Goal: Information Seeking & Learning: Find specific page/section

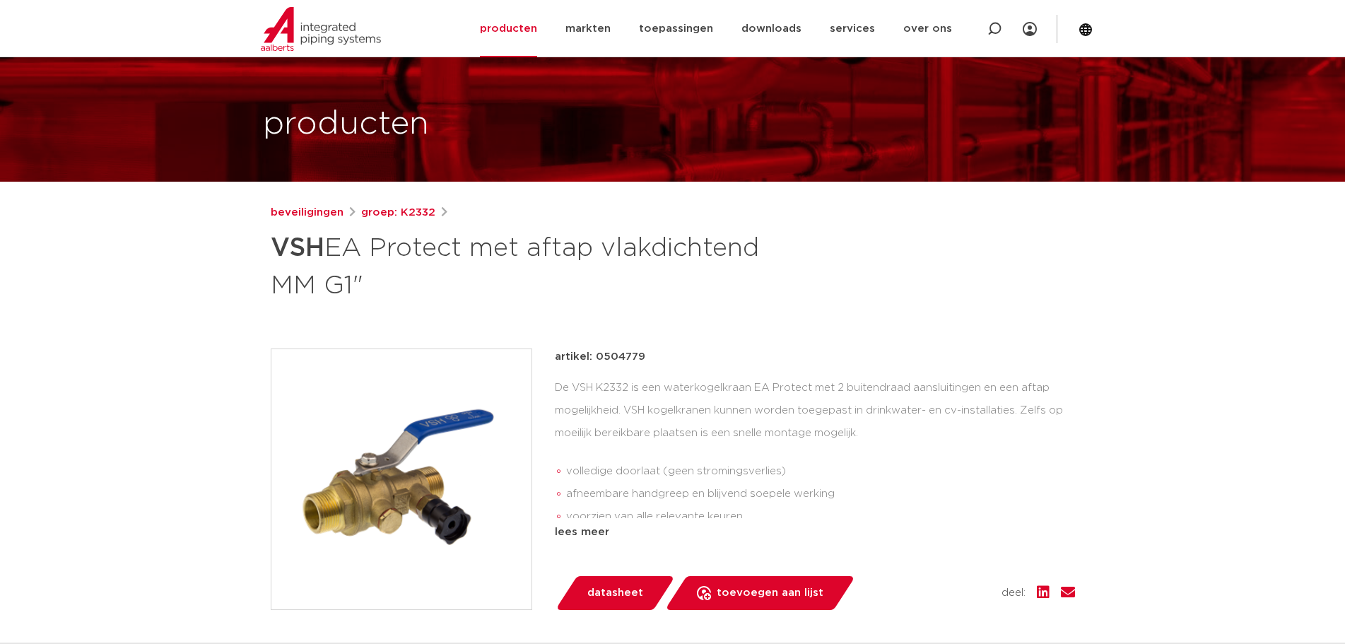
scroll to position [71, 0]
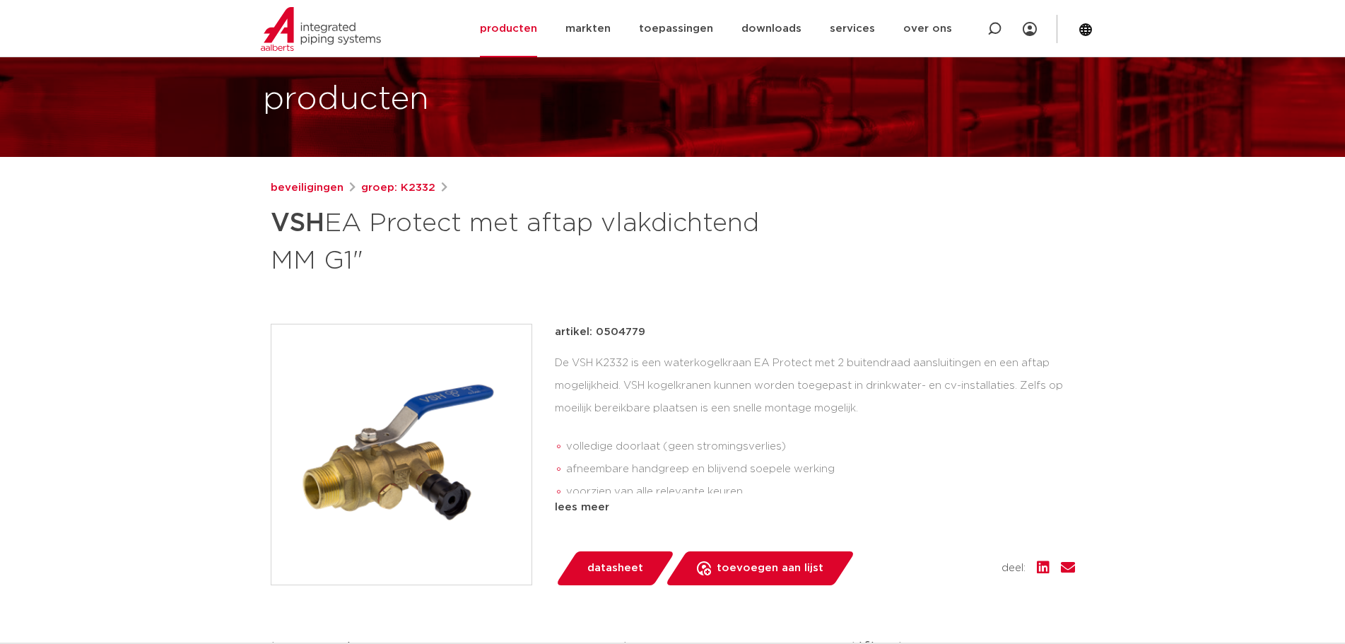
click at [604, 567] on span "datasheet" at bounding box center [615, 568] width 56 height 23
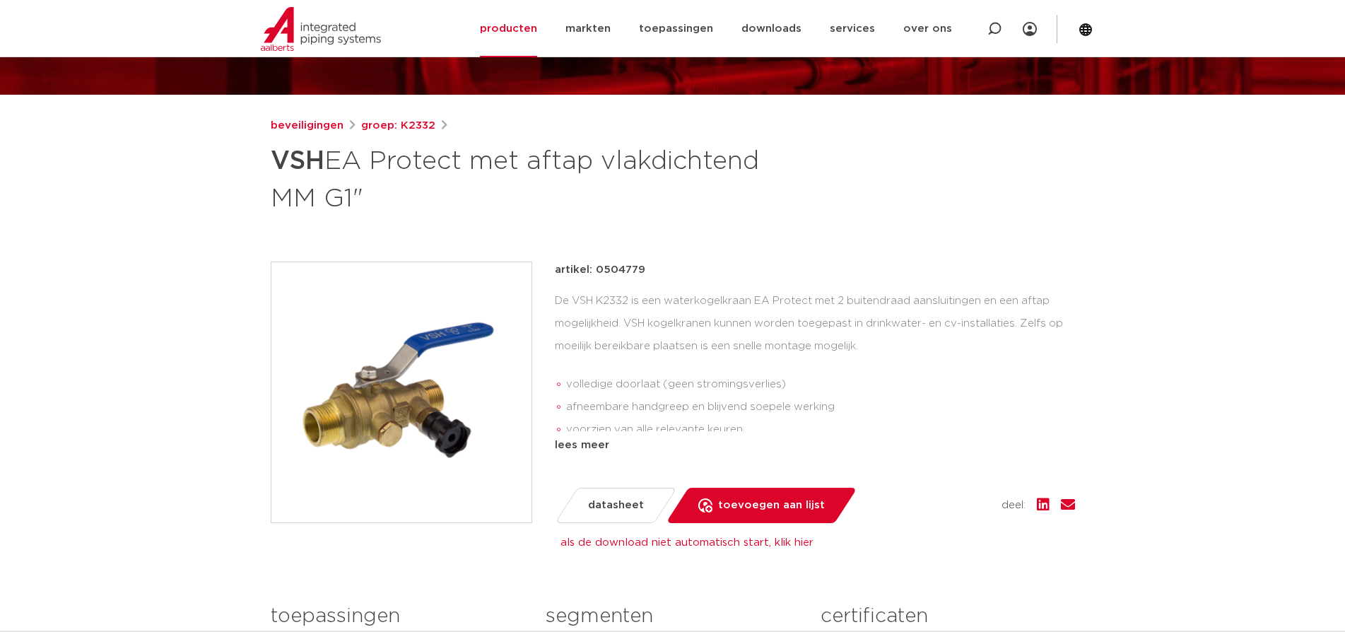
scroll to position [141, 0]
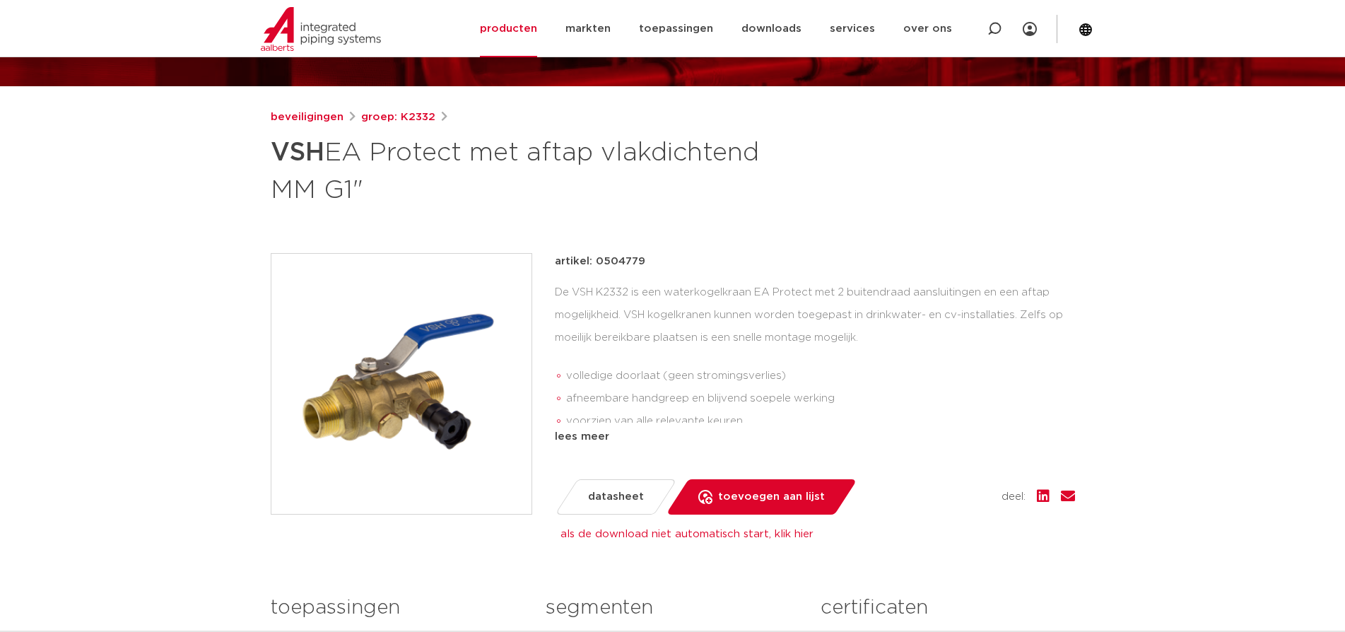
drag, startPoint x: 595, startPoint y: 261, endPoint x: 646, endPoint y: 261, distance: 50.9
click at [646, 261] on div "artikel: 0504779" at bounding box center [815, 261] width 520 height 17
copy p "0504779"
click at [517, 27] on link "producten" at bounding box center [508, 28] width 57 height 57
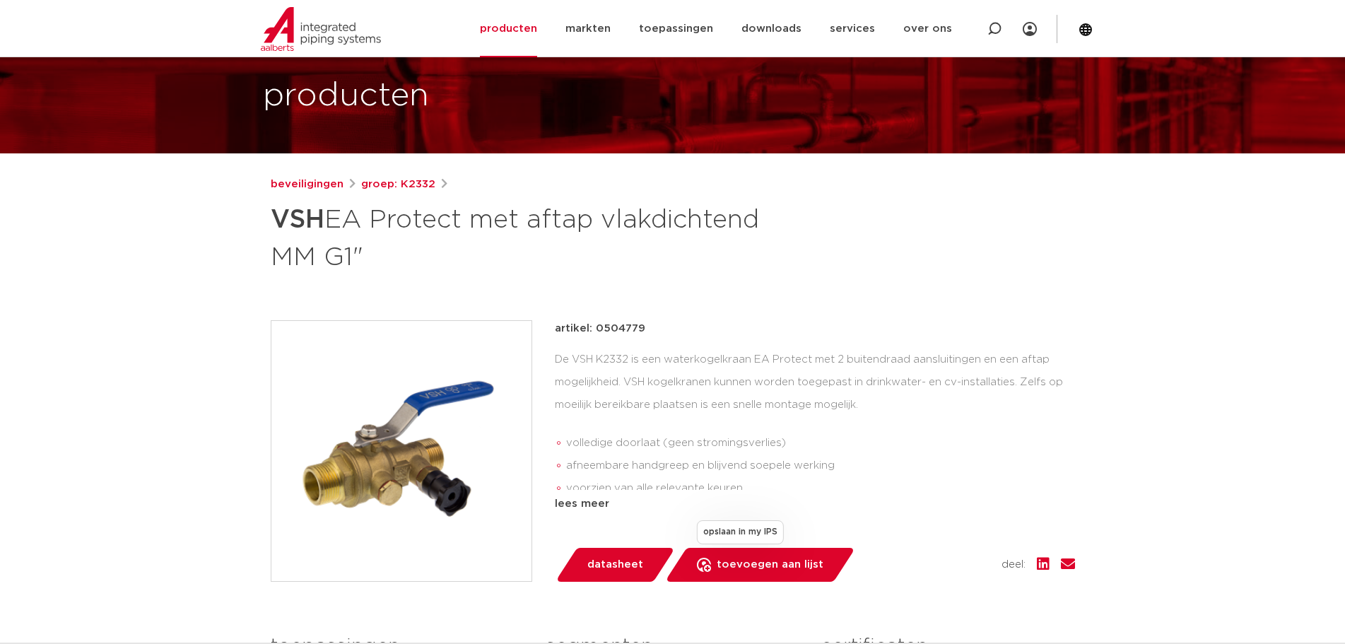
scroll to position [212, 0]
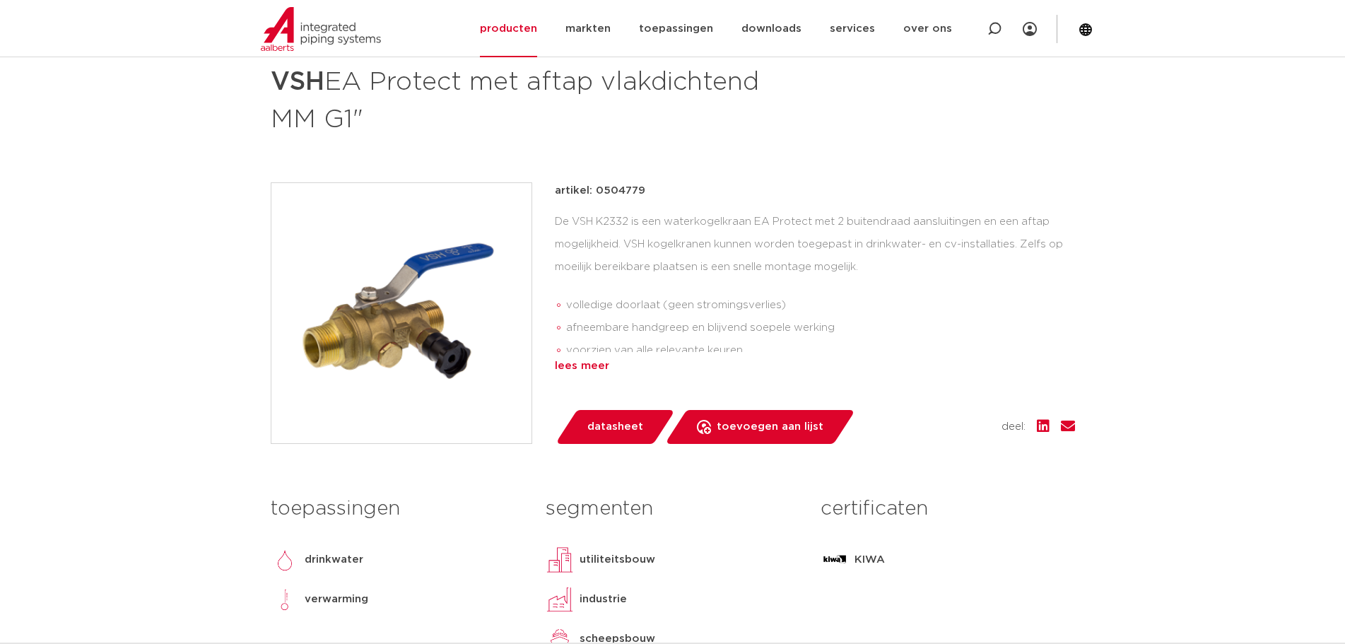
click at [573, 363] on div "lees meer" at bounding box center [815, 366] width 520 height 17
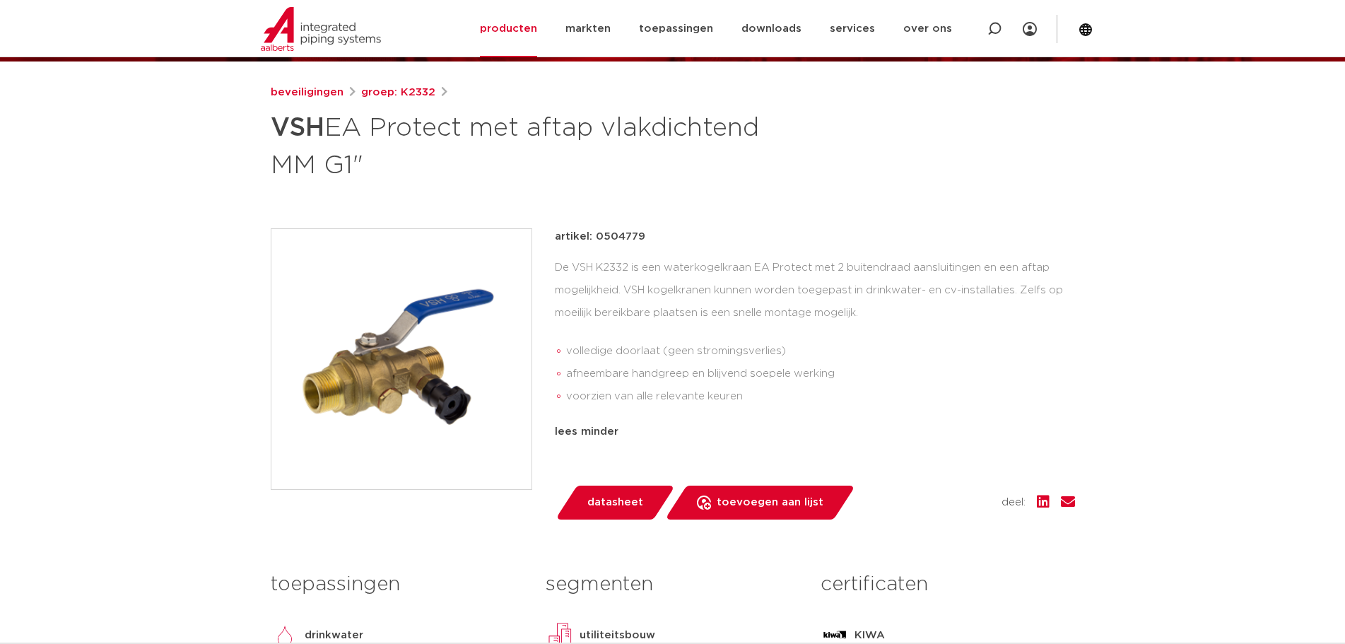
scroll to position [141, 0]
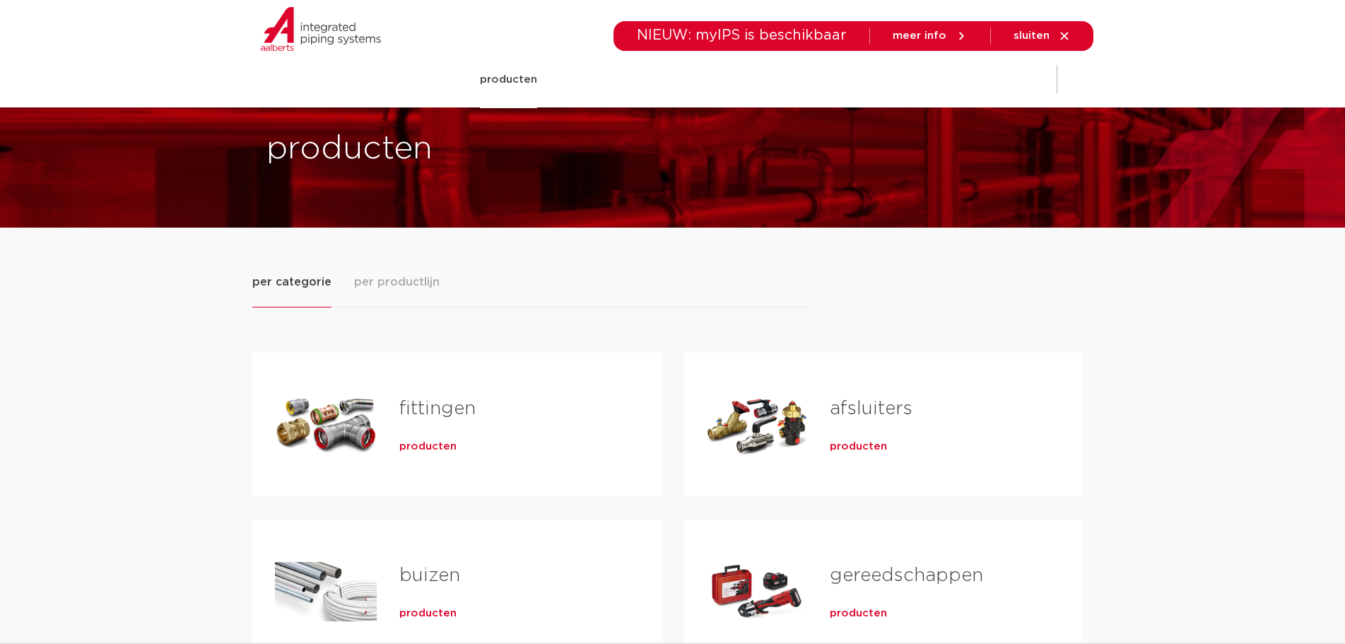
click at [854, 448] on span "producten" at bounding box center [858, 447] width 57 height 14
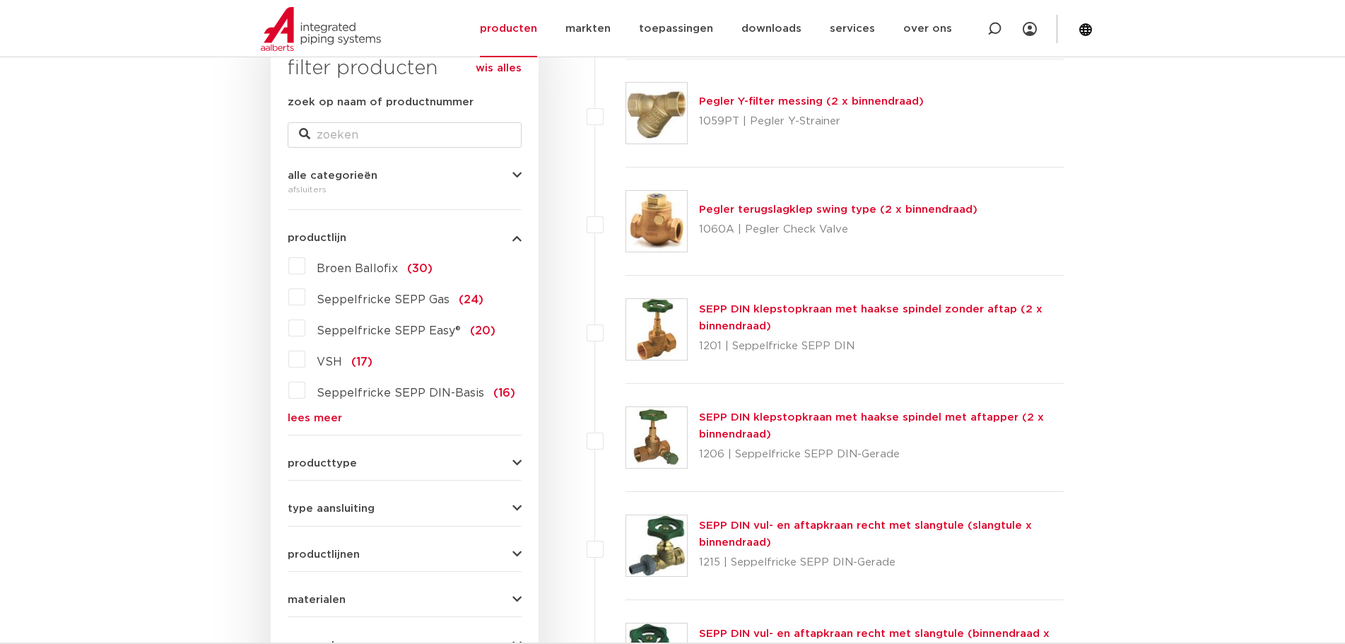
scroll to position [212, 0]
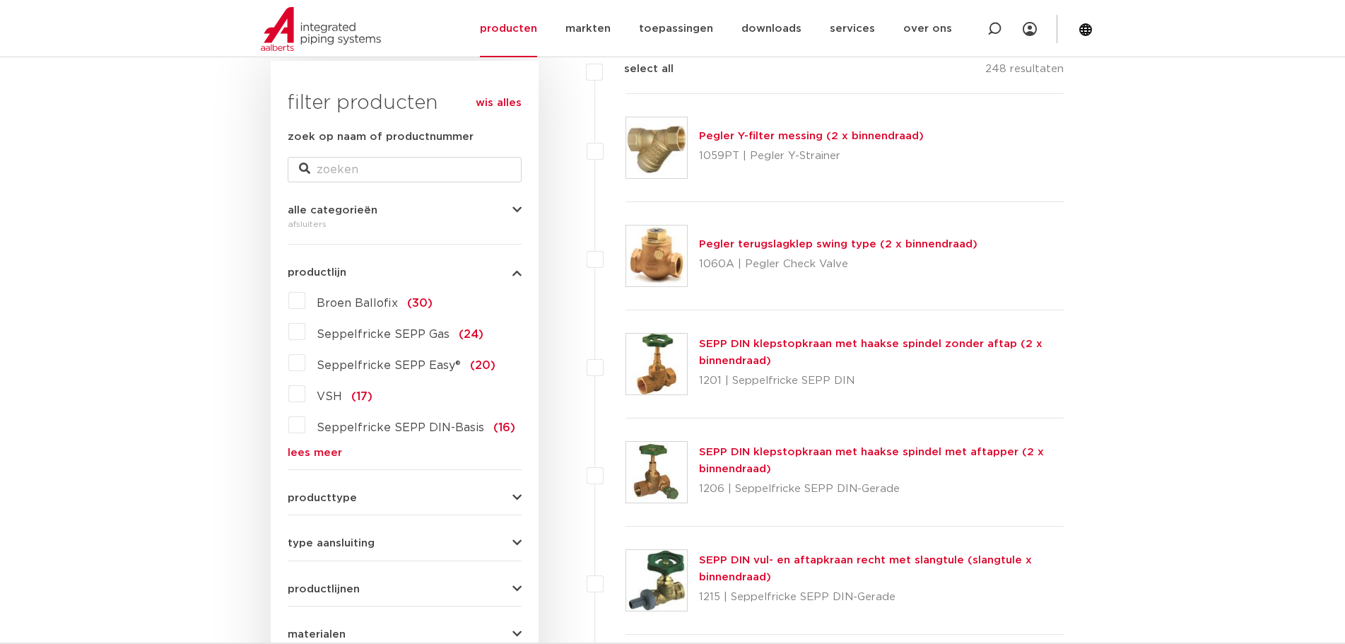
click at [515, 493] on icon "button" at bounding box center [516, 498] width 9 height 11
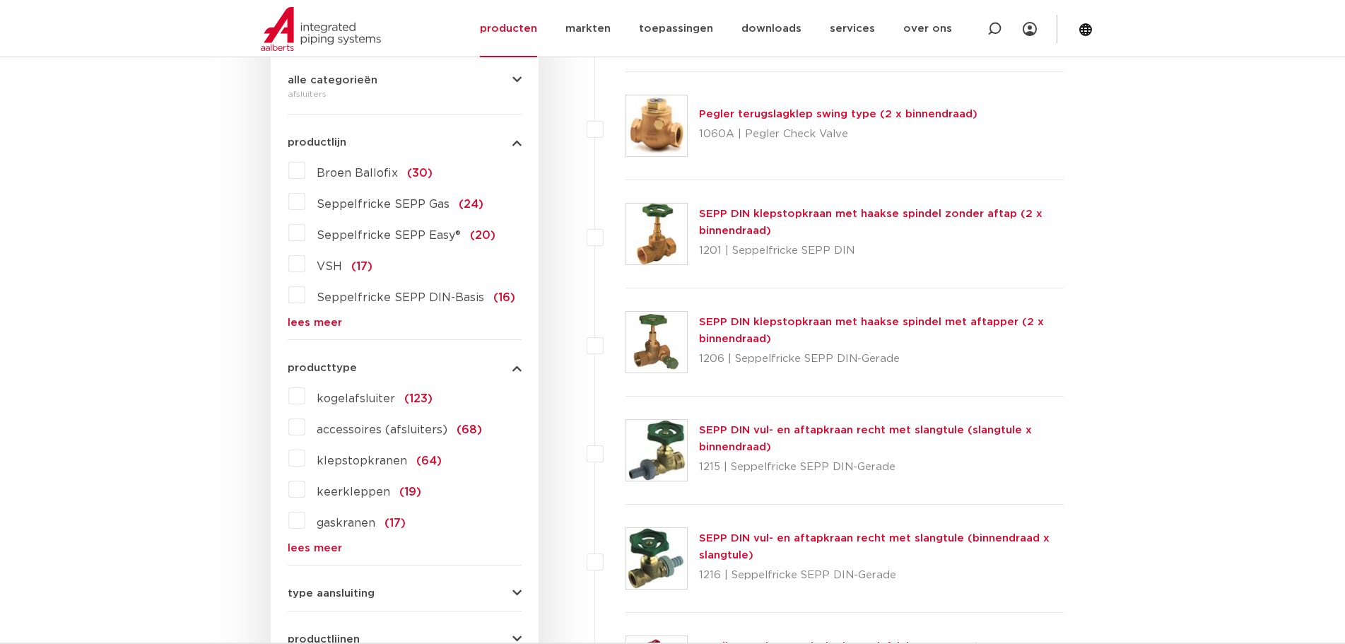
scroll to position [353, 0]
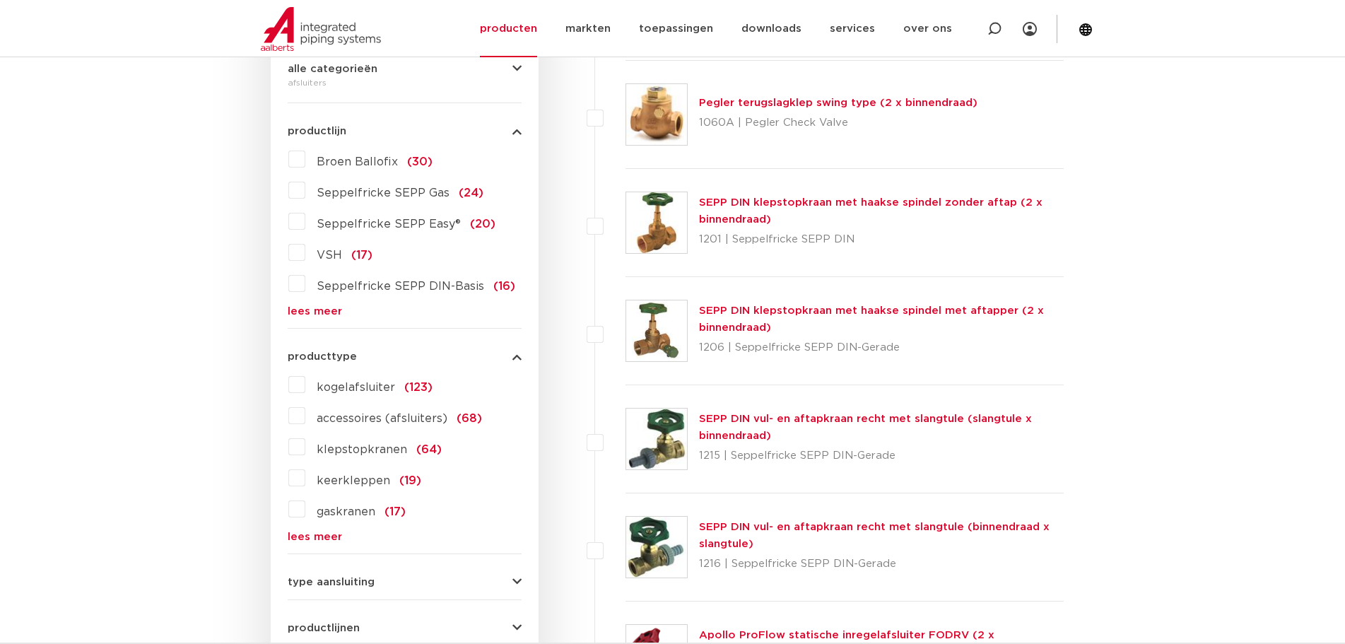
click at [305, 380] on label "kogelafsluiter (123)" at bounding box center [368, 384] width 127 height 23
click at [0, 0] on input "kogelafsluiter (123)" at bounding box center [0, 0] width 0 height 0
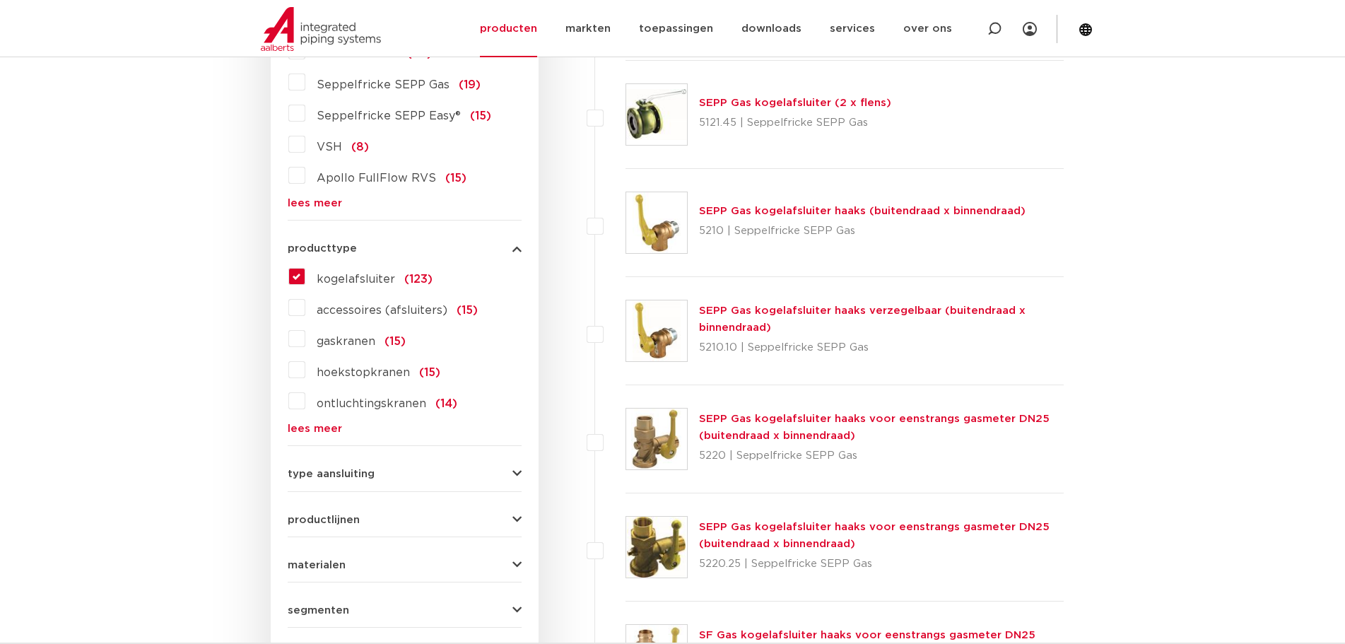
scroll to position [424, 0]
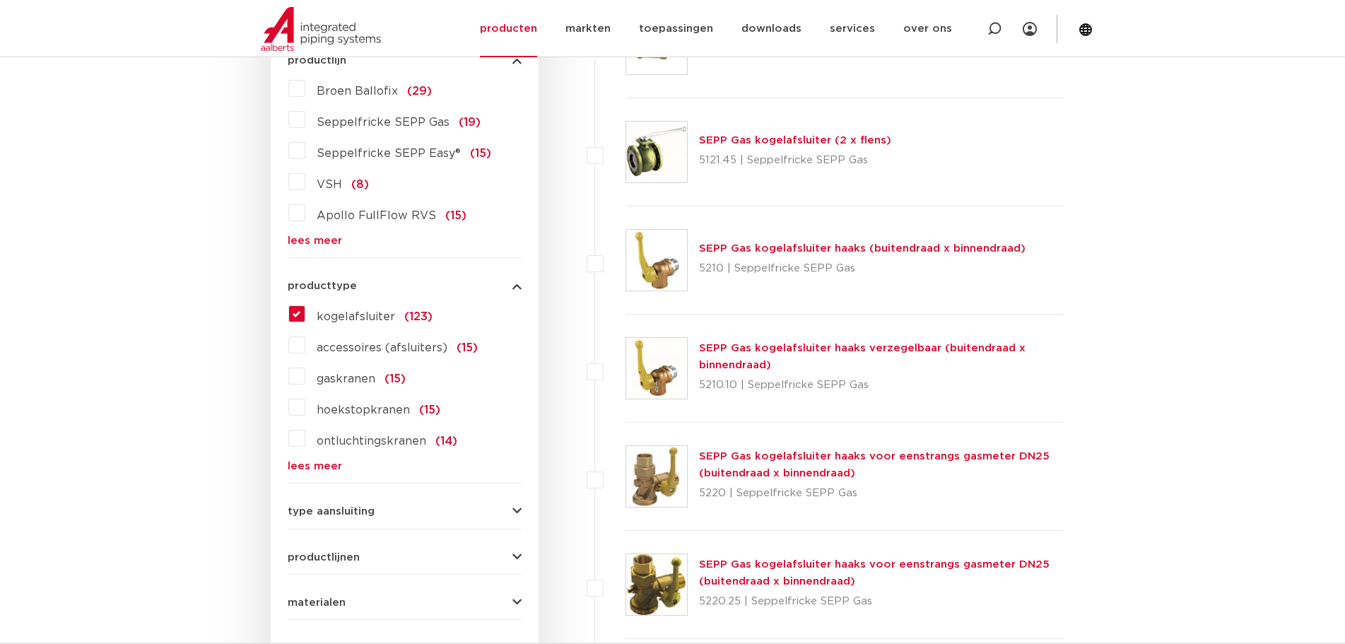
click at [513, 510] on icon "button" at bounding box center [516, 511] width 9 height 11
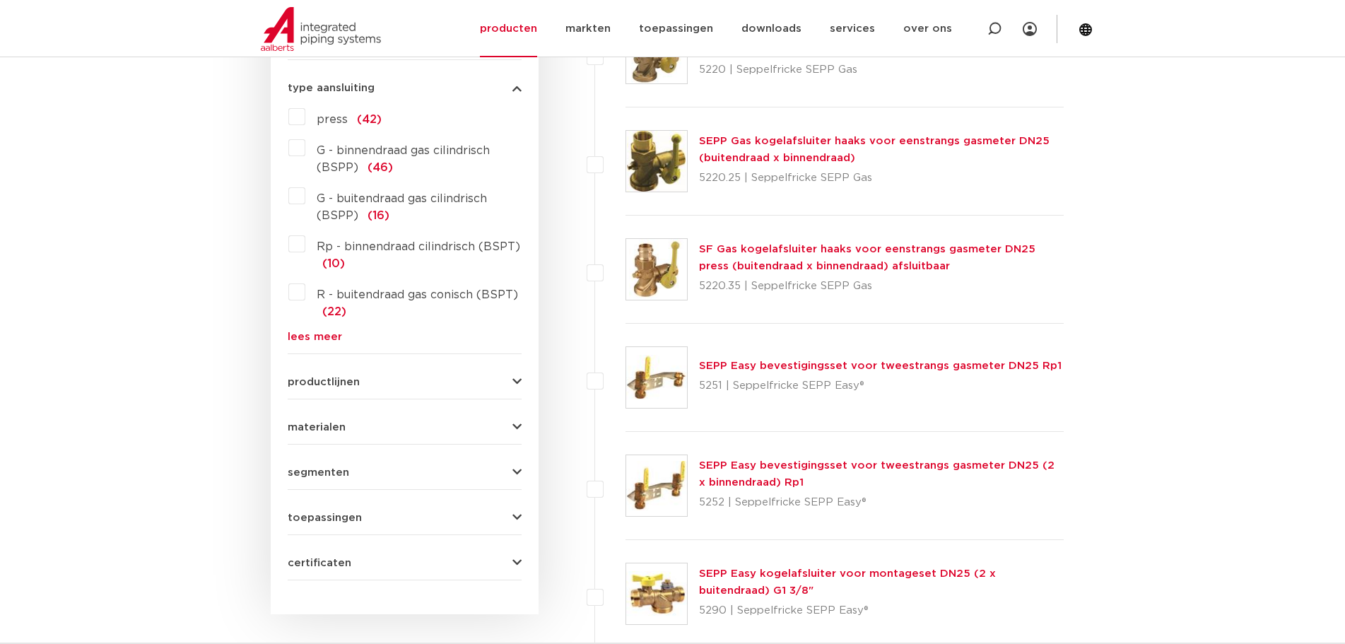
scroll to position [848, 0]
click at [519, 563] on icon "button" at bounding box center [516, 562] width 9 height 11
click at [516, 514] on icon "button" at bounding box center [516, 517] width 9 height 11
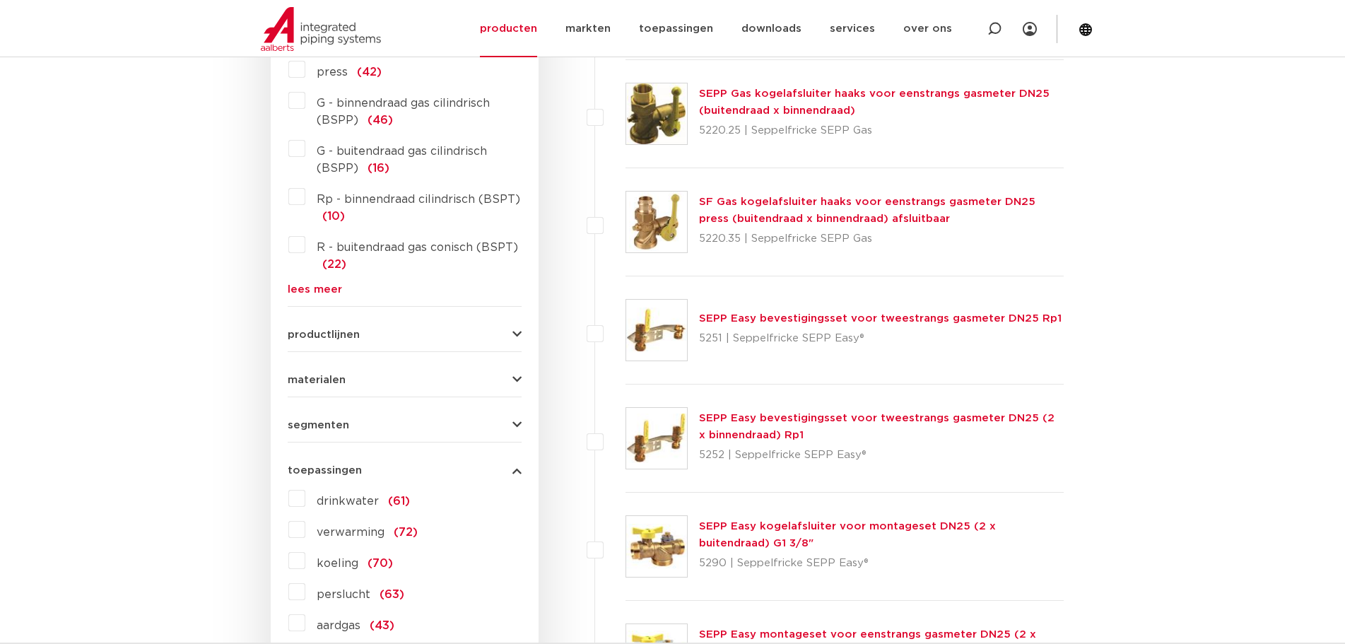
scroll to position [990, 0]
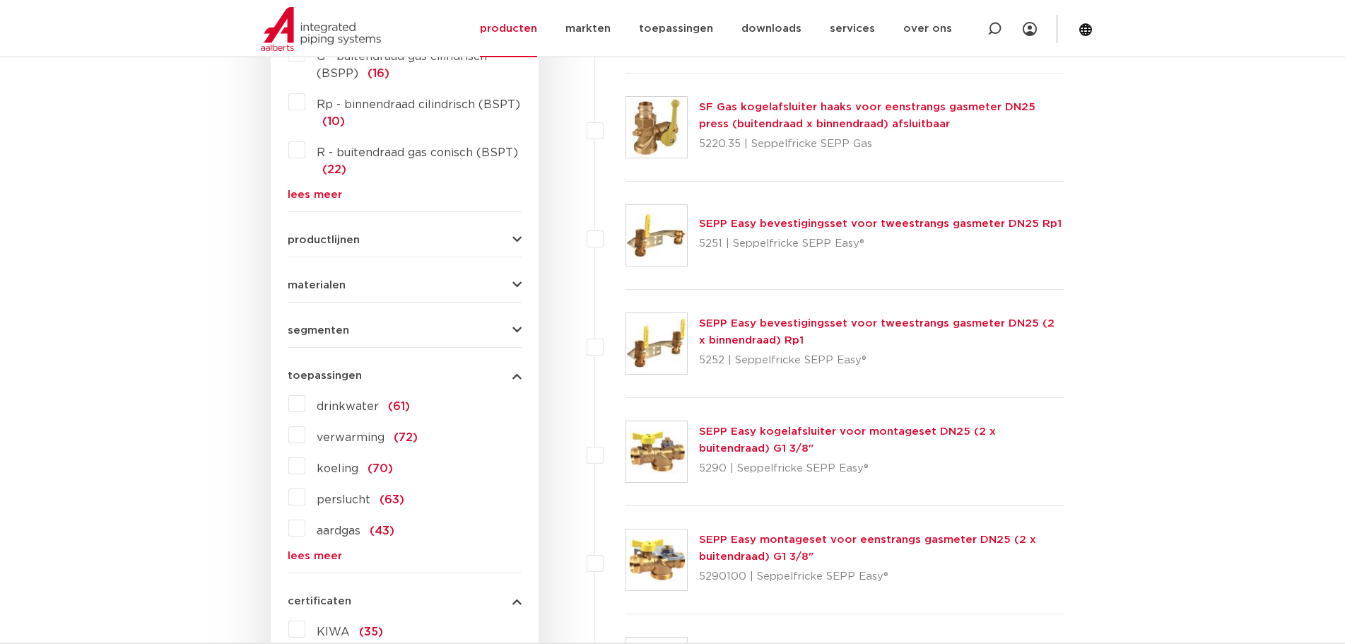
click at [305, 401] on label "drinkwater (61)" at bounding box center [357, 403] width 105 height 23
click at [0, 0] on input "drinkwater (61)" at bounding box center [0, 0] width 0 height 0
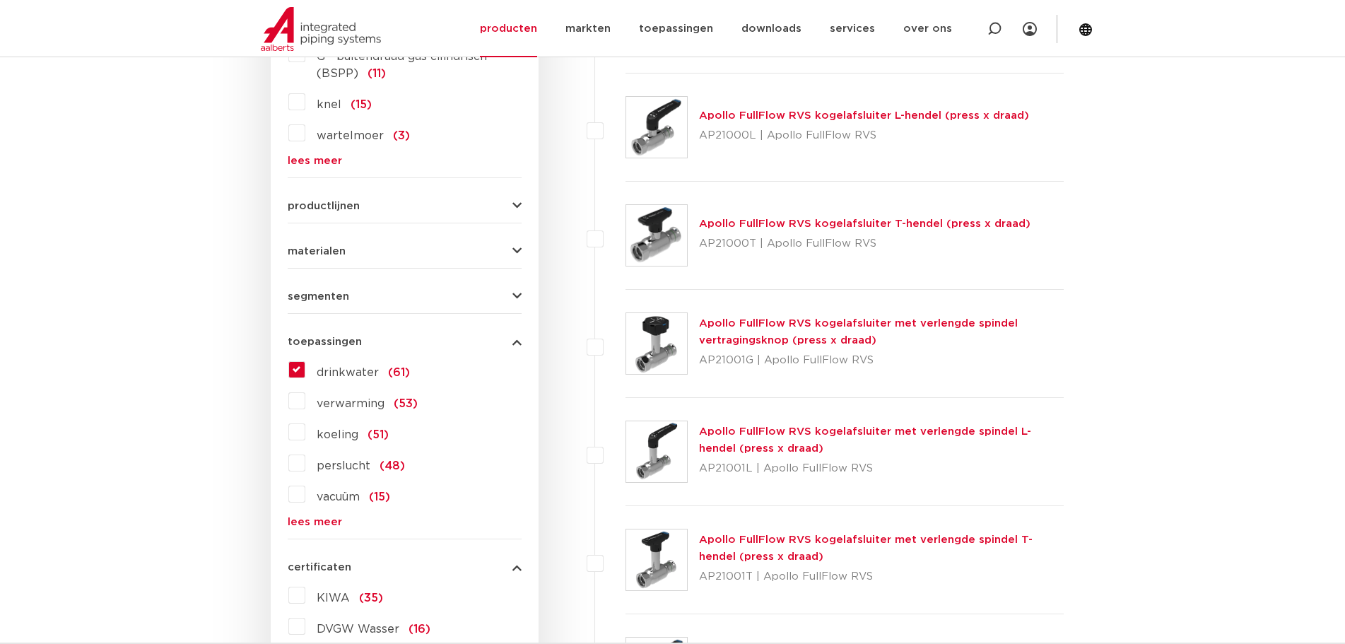
click at [305, 401] on label "verwarming (53)" at bounding box center [361, 400] width 112 height 23
click at [0, 0] on input "verwarming (53)" at bounding box center [0, 0] width 0 height 0
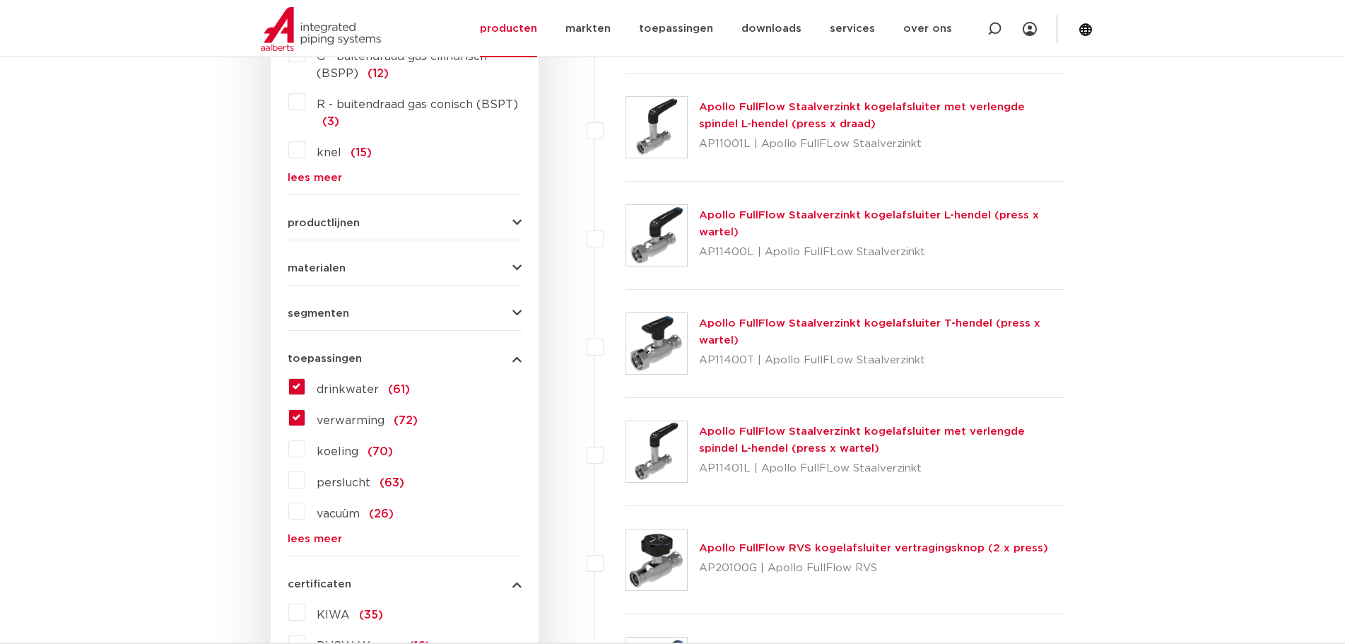
scroll to position [1060, 0]
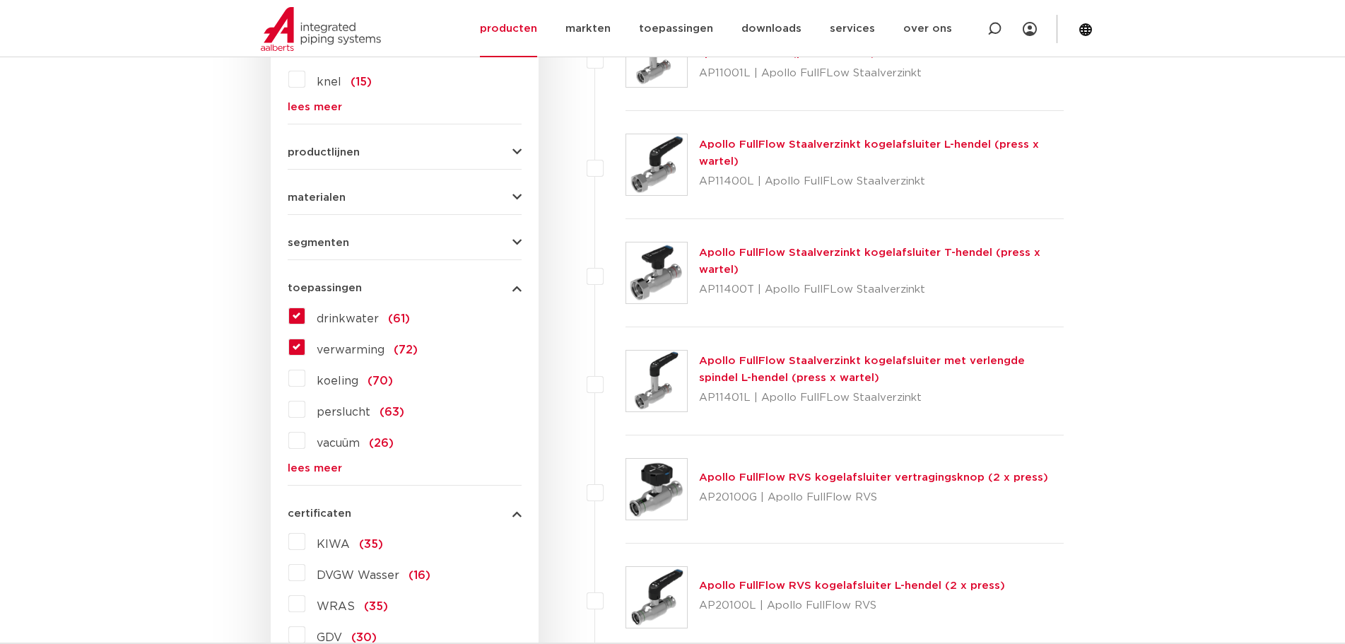
click at [305, 543] on label "KIWA (35)" at bounding box center [344, 541] width 78 height 23
click at [0, 0] on input "KIWA (35)" at bounding box center [0, 0] width 0 height 0
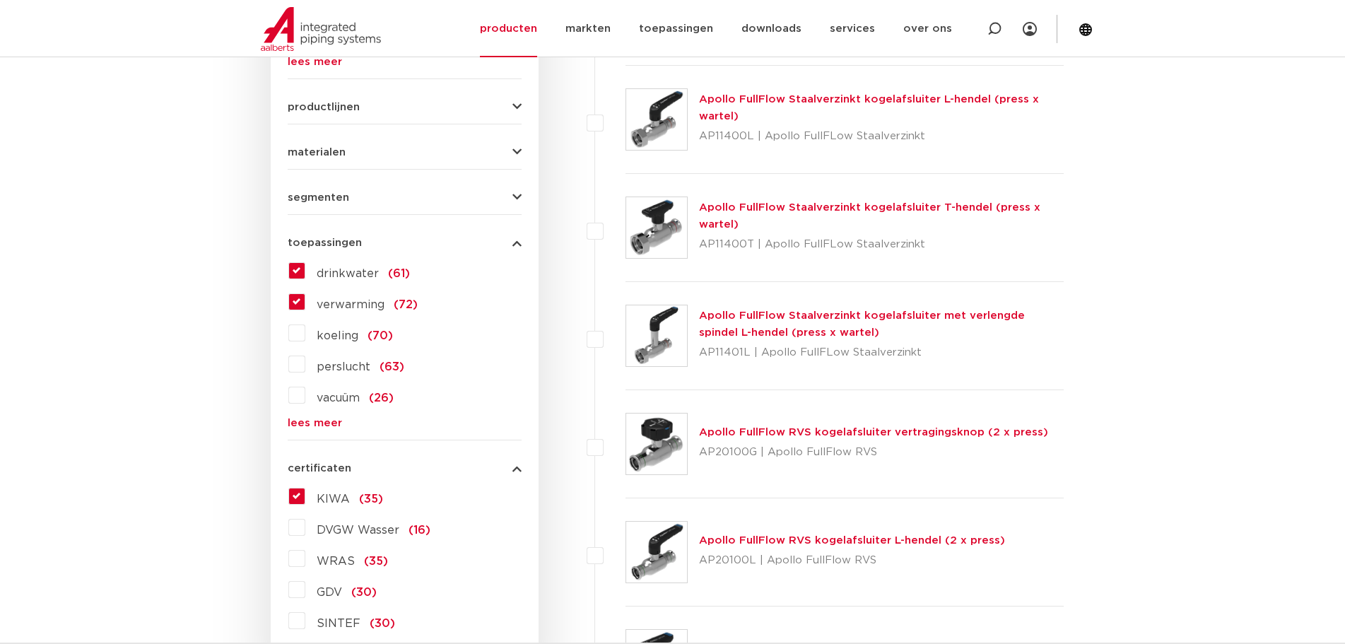
scroll to position [1131, 0]
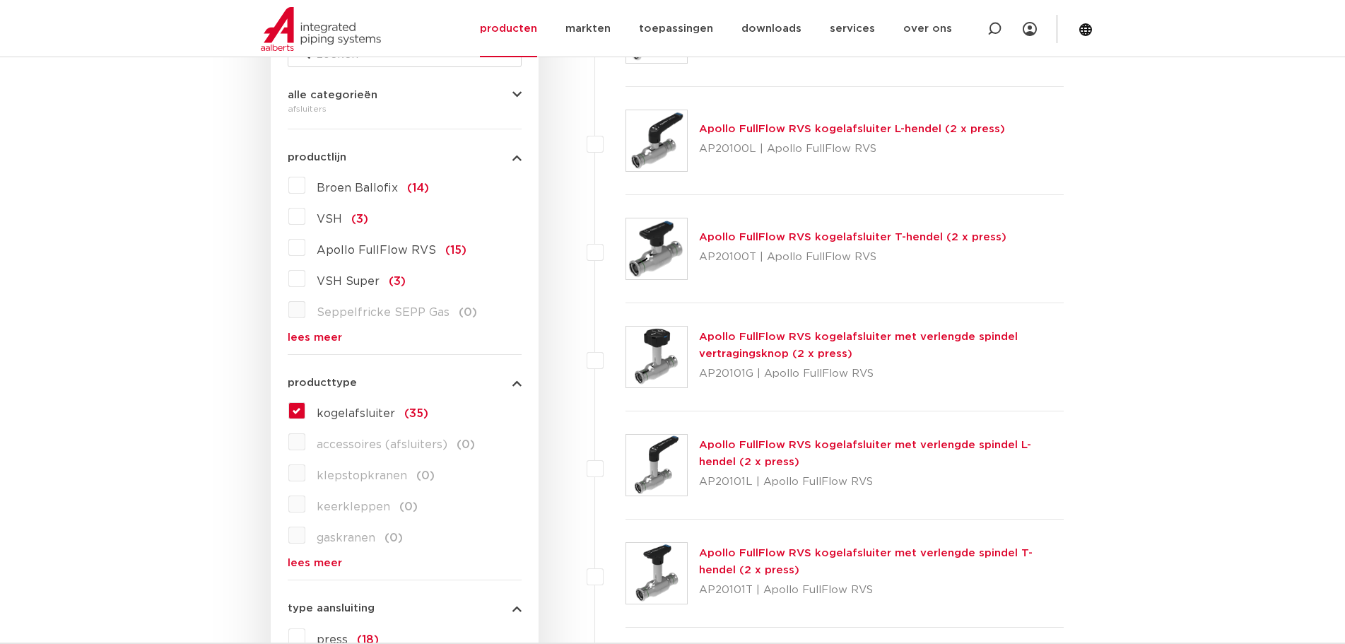
scroll to position [283, 0]
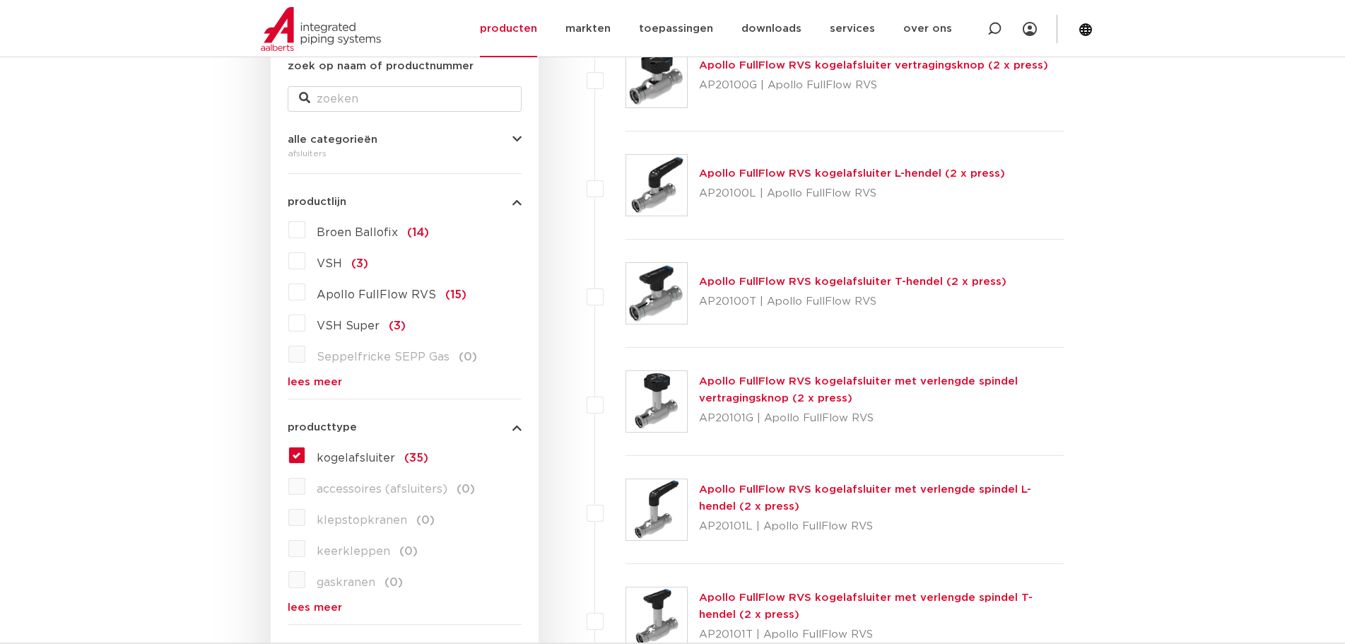
click at [305, 262] on label "VSH (3)" at bounding box center [336, 261] width 63 height 23
click at [0, 0] on input "VSH (3)" at bounding box center [0, 0] width 0 height 0
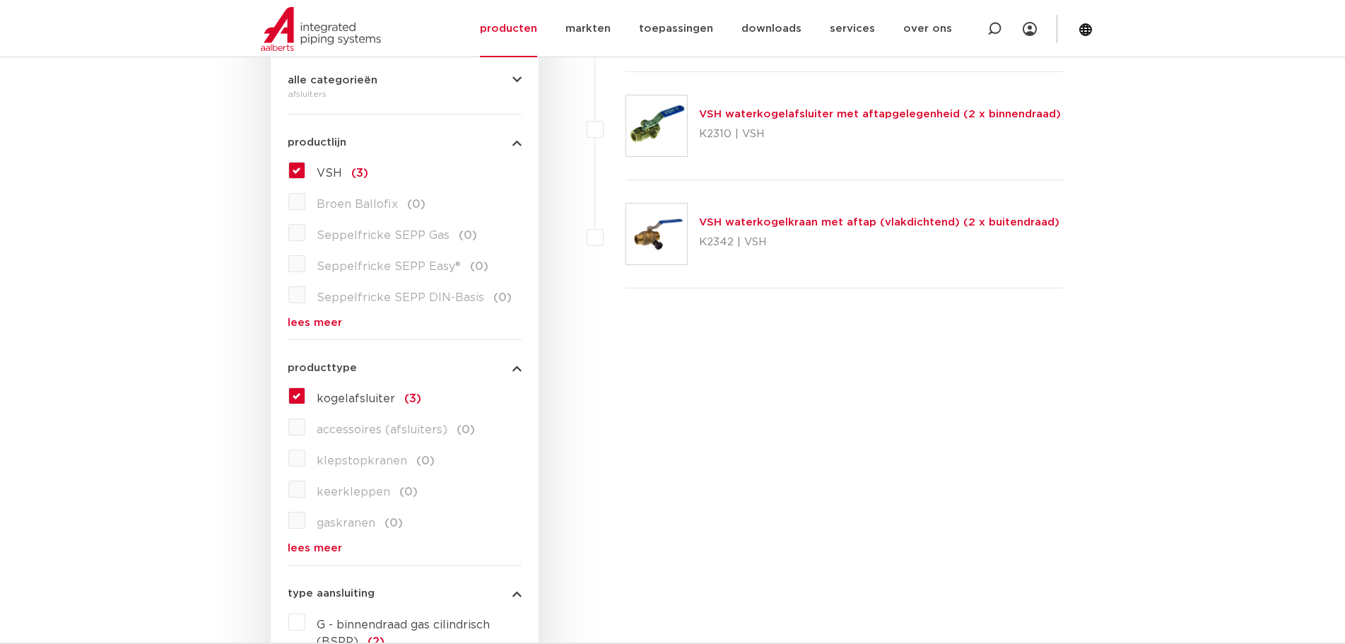
scroll to position [212, 0]
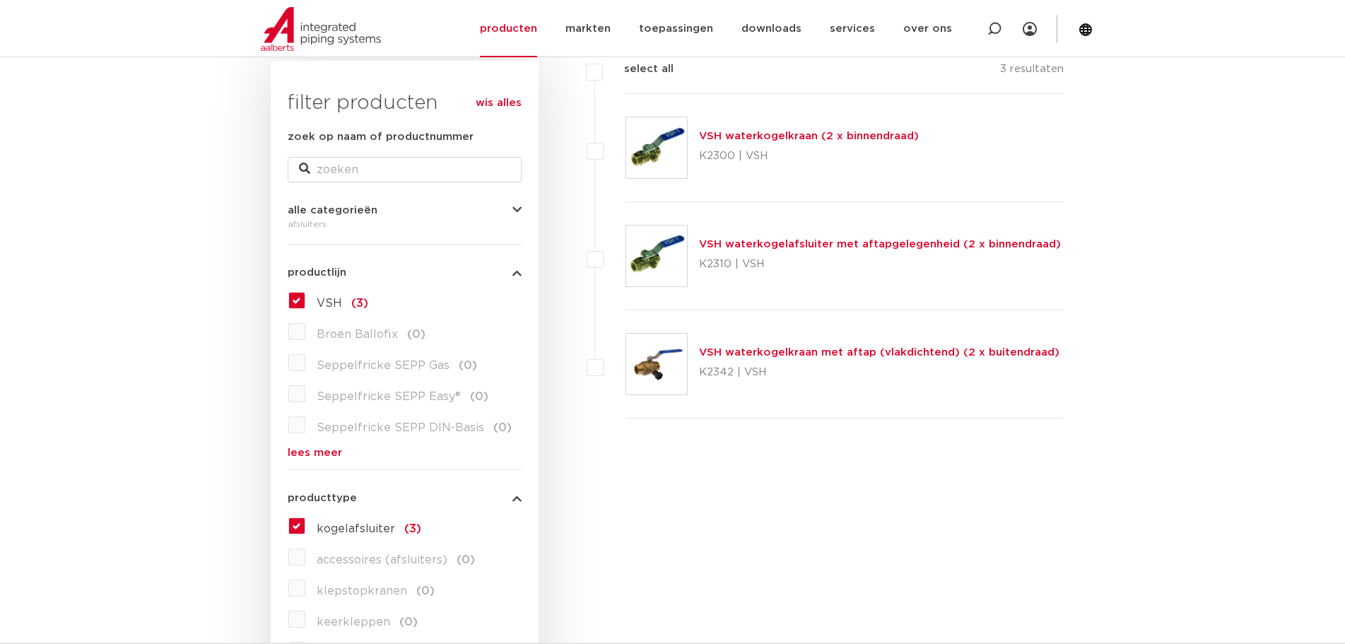
click at [741, 136] on link "VSH waterkogelkraan (2 x binnendraad)" at bounding box center [809, 136] width 220 height 11
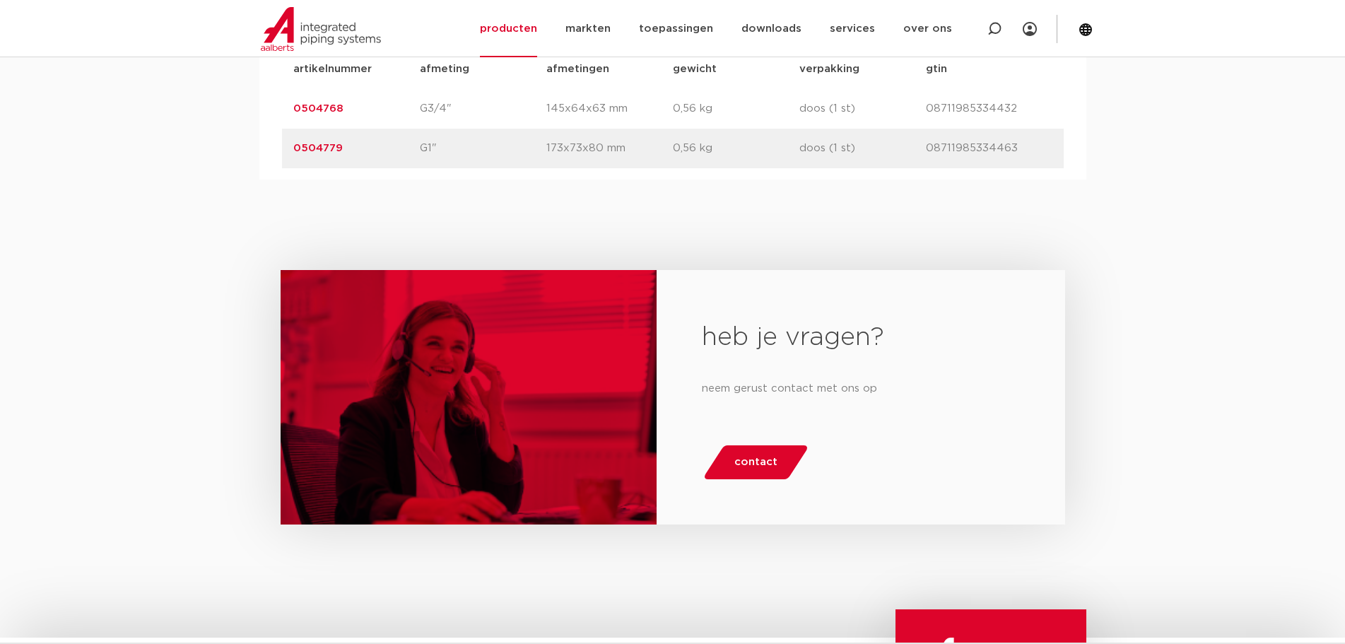
scroll to position [990, 0]
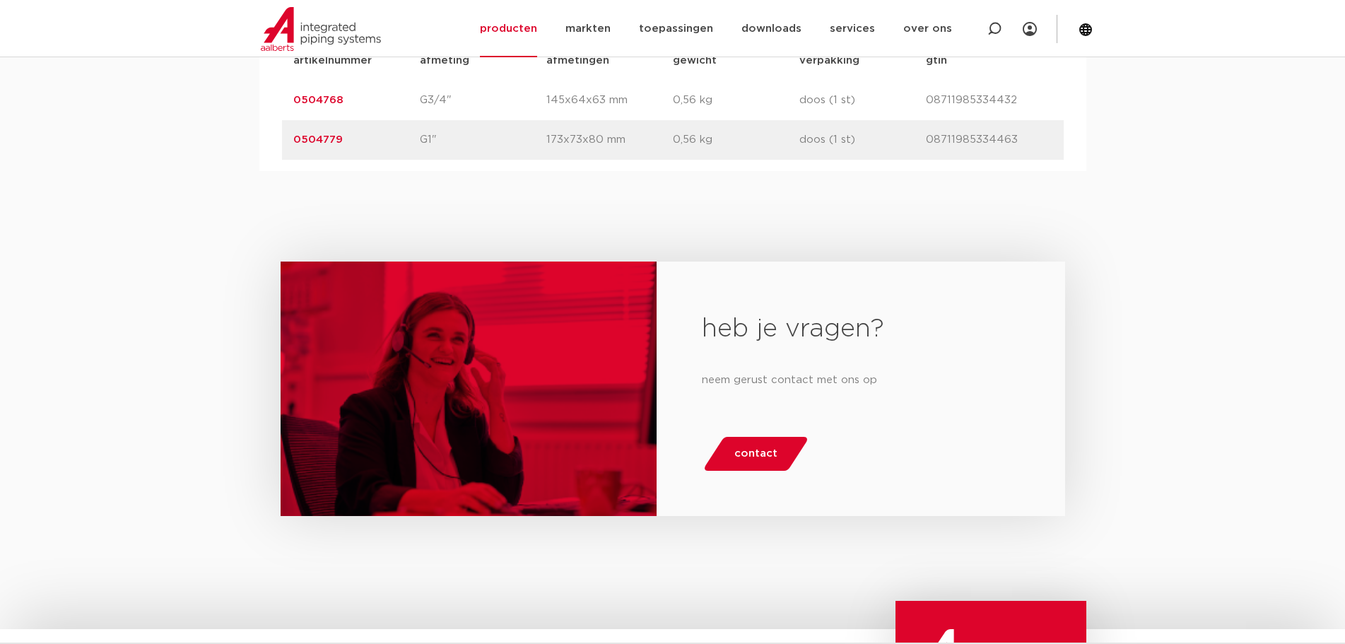
click at [761, 451] on span "contact" at bounding box center [755, 454] width 43 height 23
